Goal: Find specific page/section: Find specific page/section

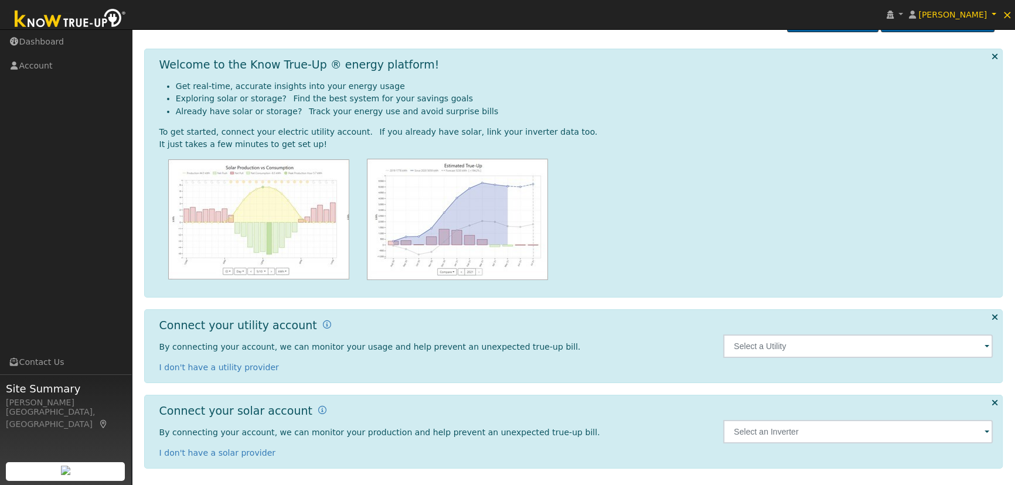
scroll to position [31, 0]
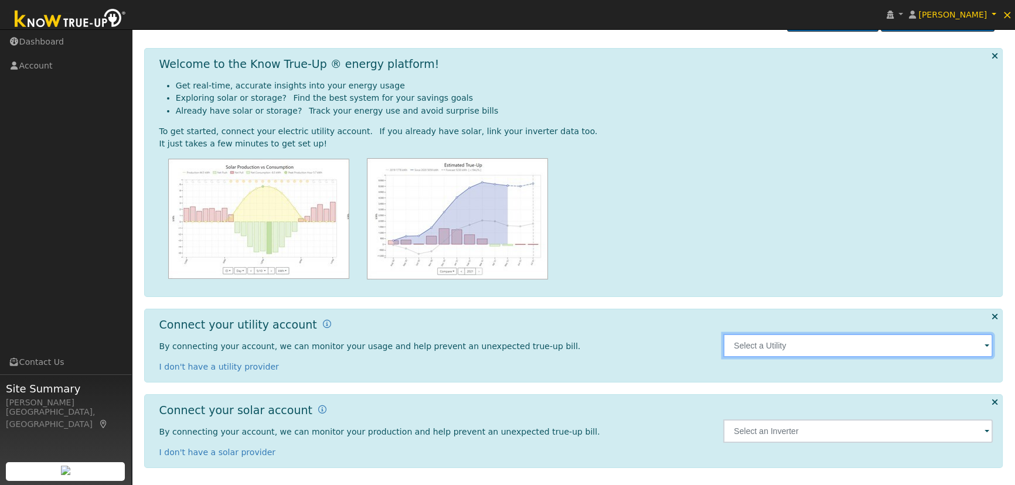
click at [852, 344] on input "text" at bounding box center [858, 345] width 270 height 23
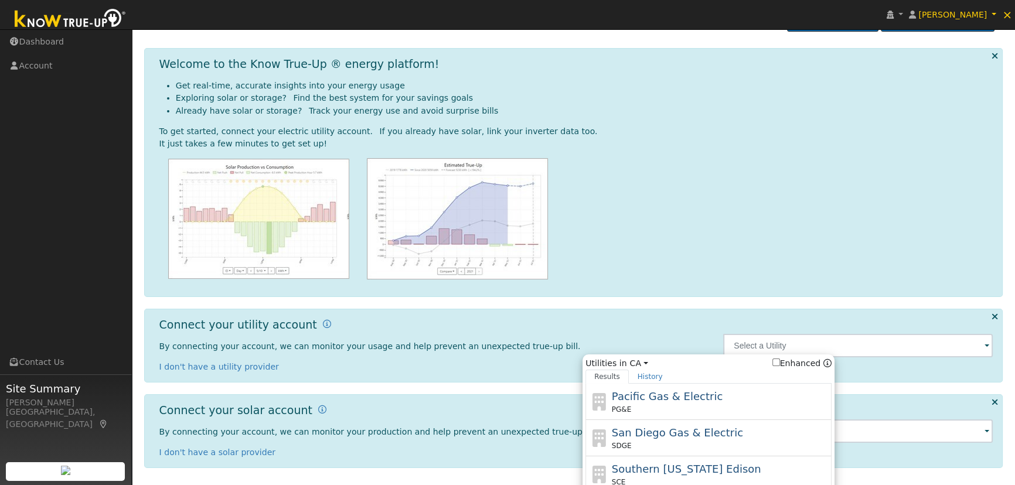
click at [713, 402] on div "Pacific Gas & Electric PG&E" at bounding box center [720, 402] width 217 height 26
type input "PG&E"
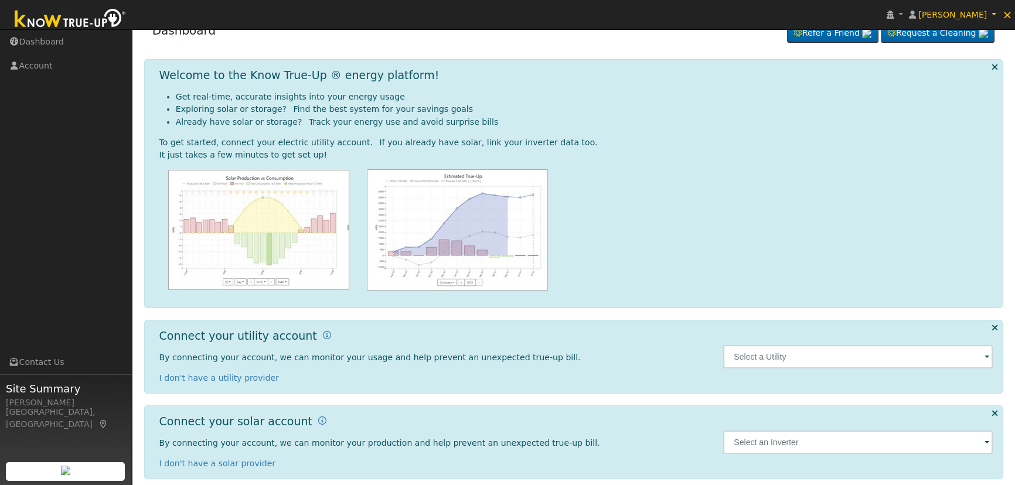
scroll to position [31, 0]
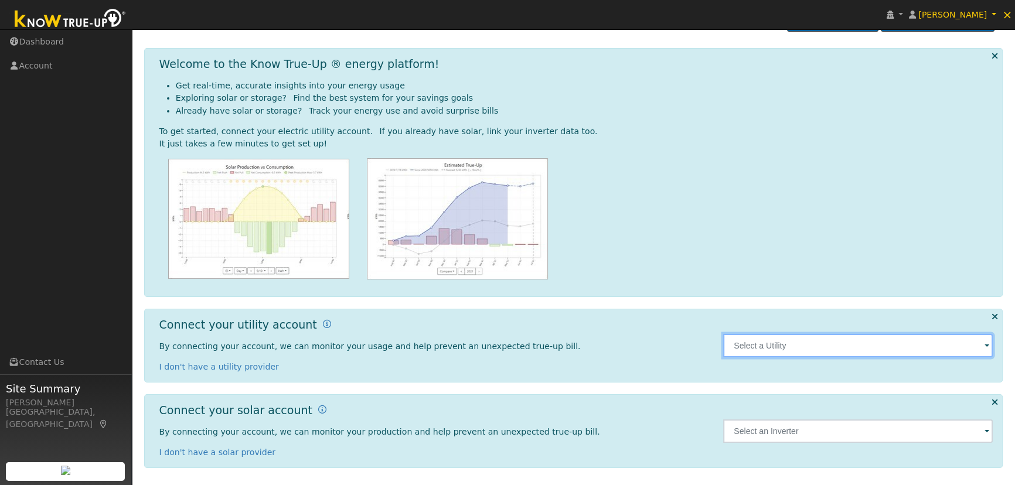
click at [826, 341] on input "text" at bounding box center [858, 345] width 270 height 23
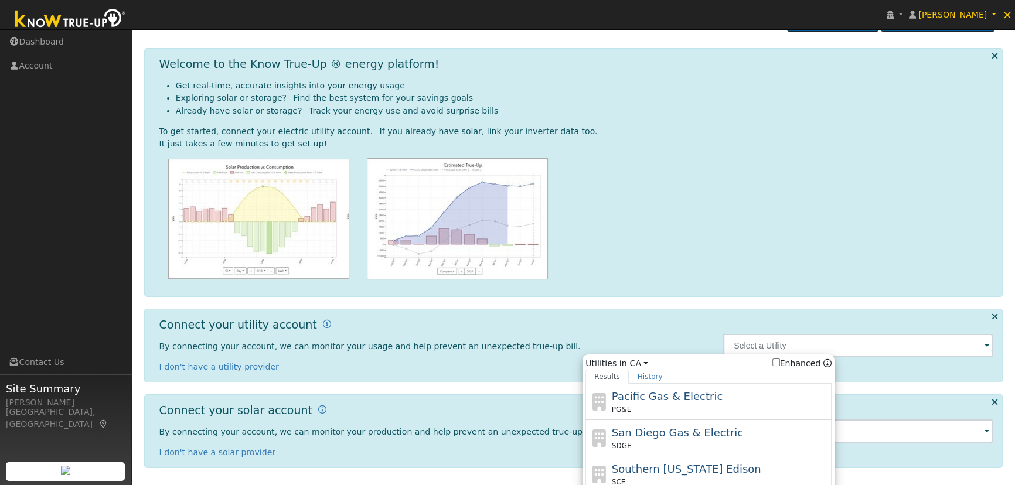
click at [696, 393] on span "Pacific Gas & Electric" at bounding box center [667, 396] width 111 height 12
type input "PG&E"
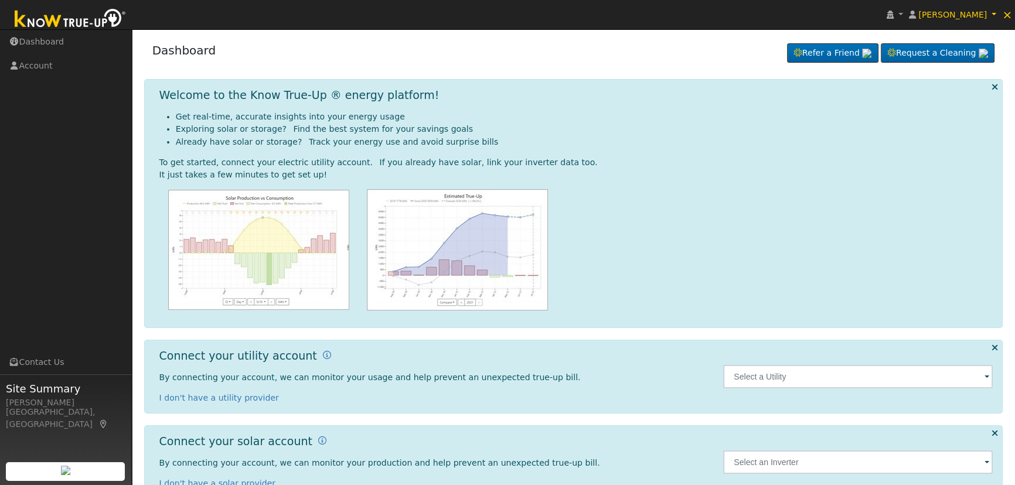
scroll to position [31, 0]
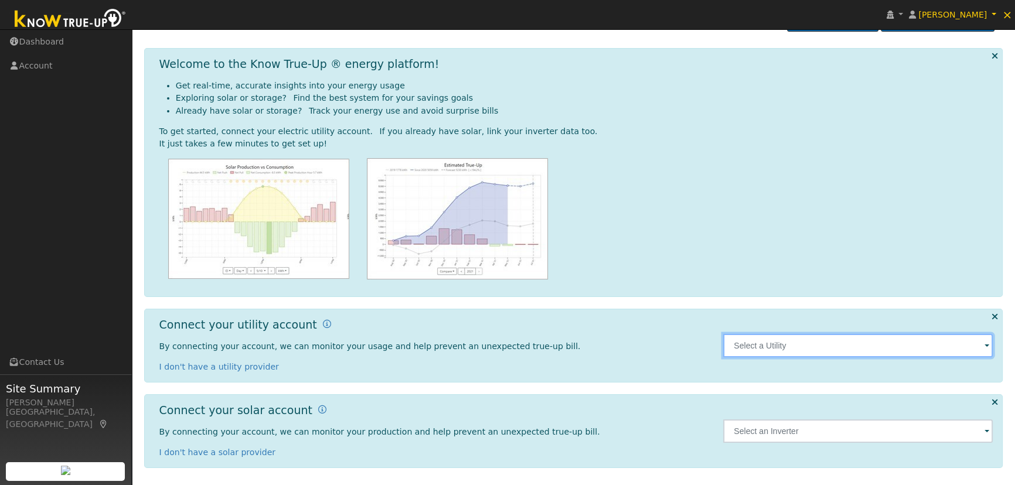
click at [820, 349] on input "text" at bounding box center [858, 345] width 270 height 23
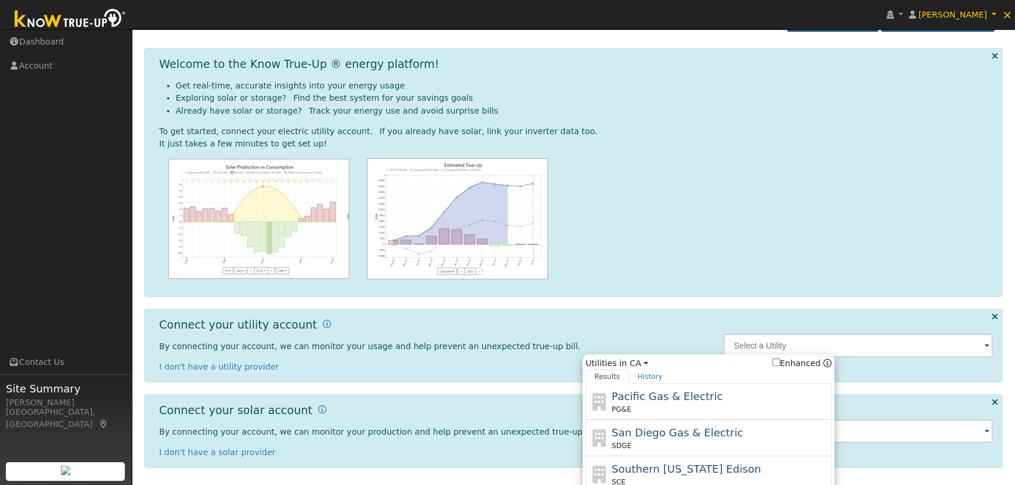
click at [715, 399] on div "Pacific Gas & Electric PG&E" at bounding box center [720, 402] width 217 height 26
type input "PG&E"
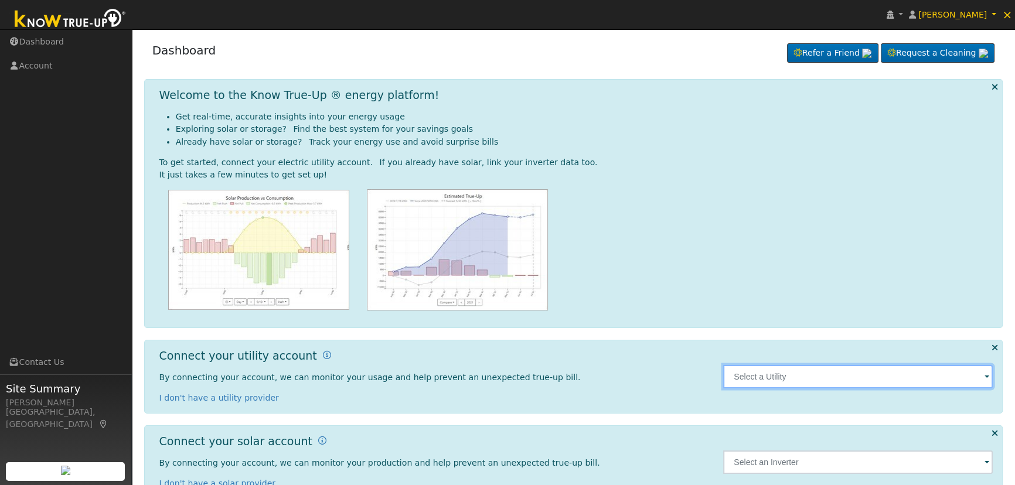
click at [831, 378] on input "text" at bounding box center [858, 376] width 270 height 23
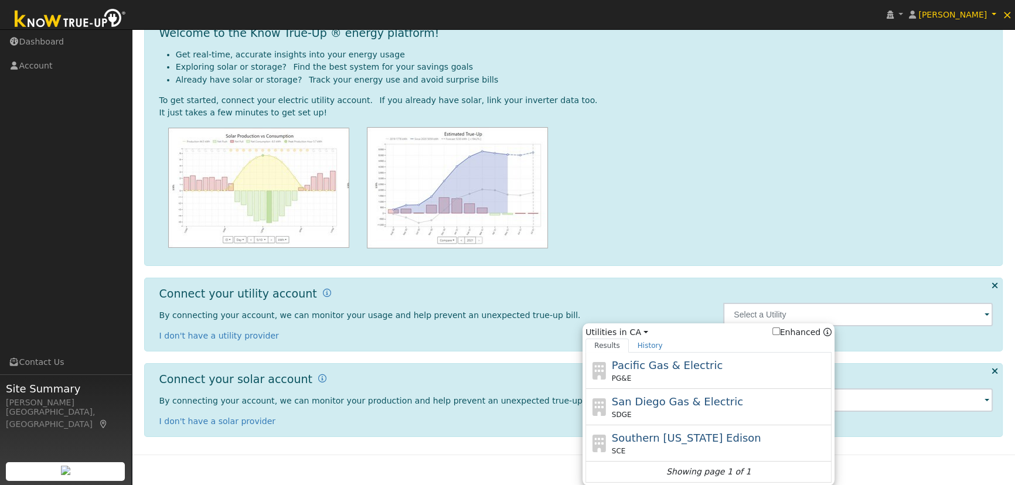
click at [688, 372] on div "Pacific Gas & Electric PG&E" at bounding box center [720, 371] width 217 height 26
type input "PG&E"
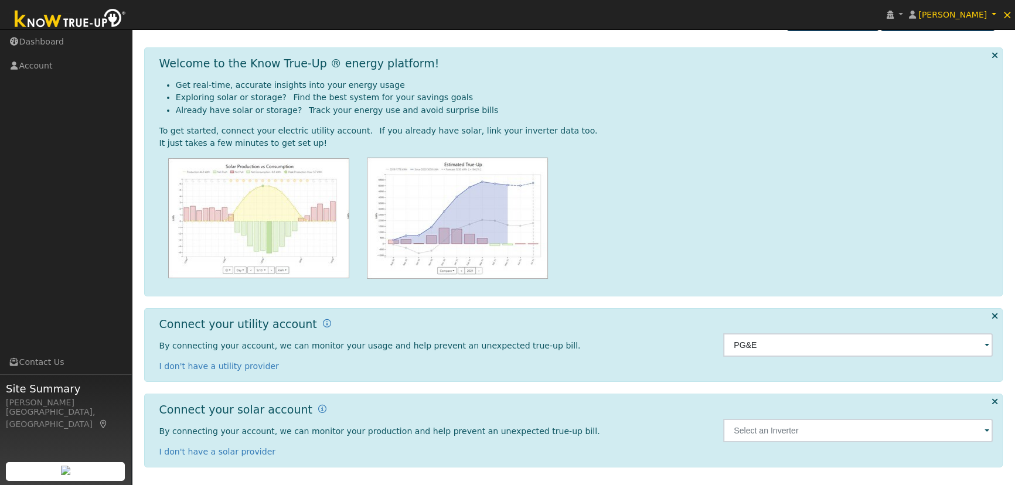
scroll to position [31, 0]
